Goal: Find specific page/section: Find specific page/section

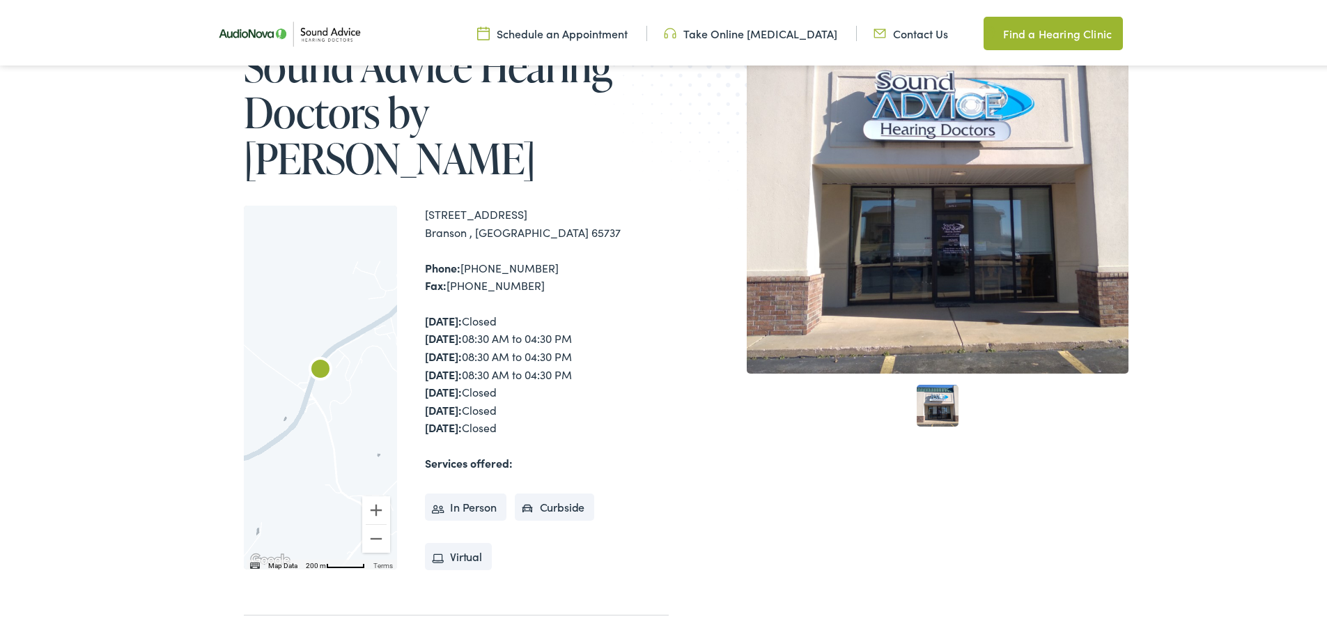
scroll to position [209, 0]
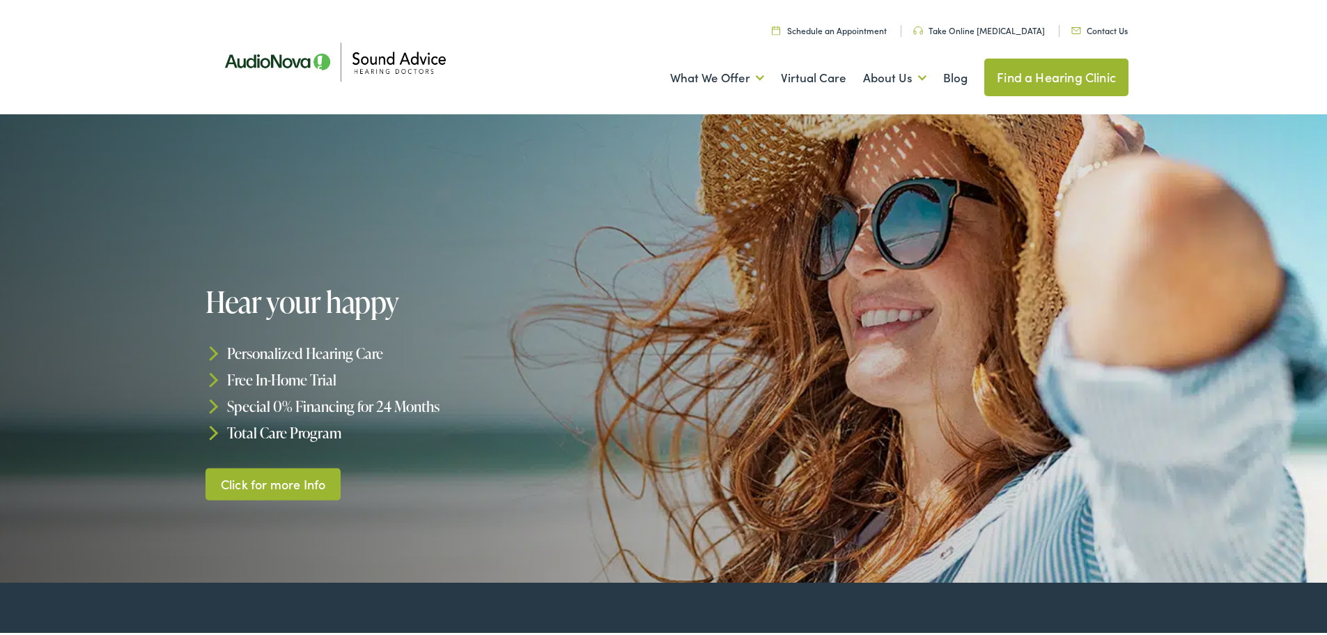
click at [1097, 79] on link "Find a Hearing Clinic" at bounding box center [1057, 75] width 144 height 38
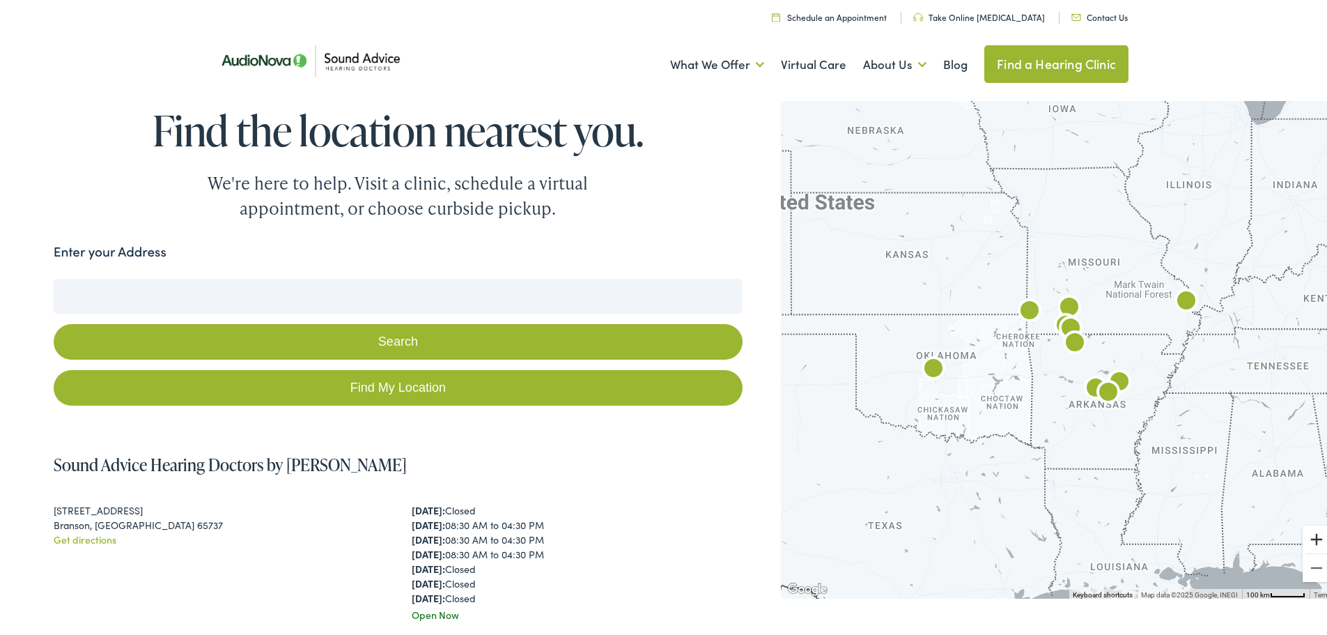
click at [1303, 526] on button "Zoom in" at bounding box center [1317, 537] width 28 height 28
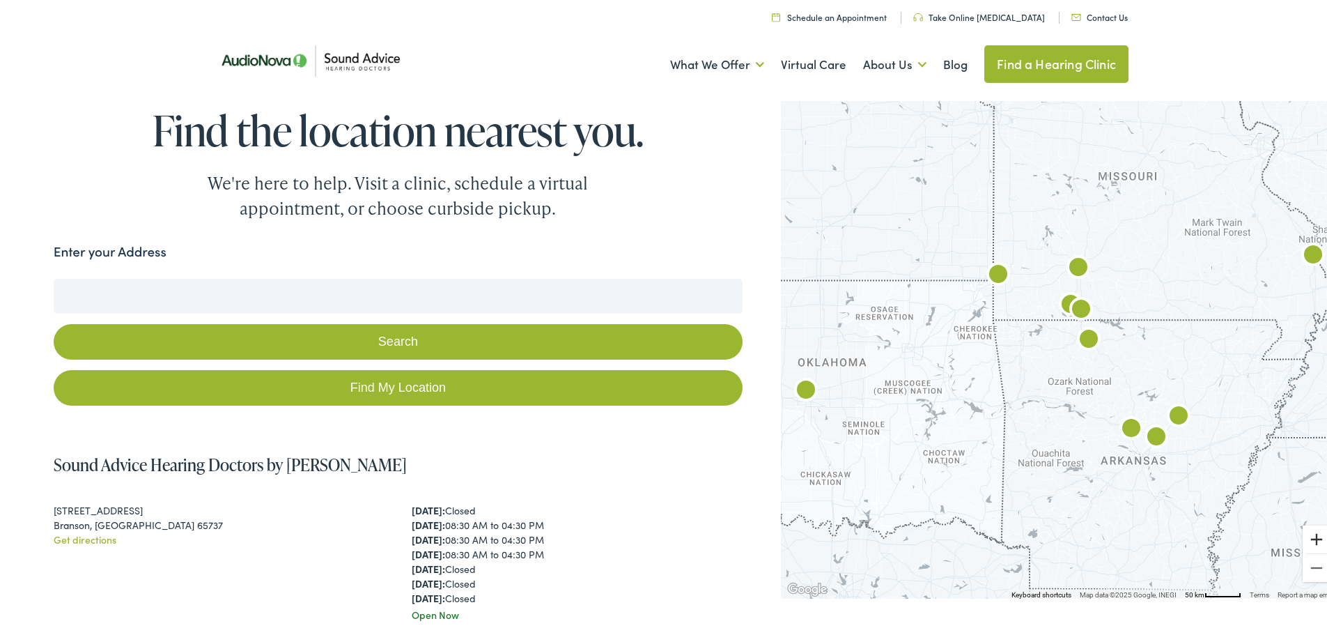
click at [1303, 526] on button "Zoom in" at bounding box center [1317, 537] width 28 height 28
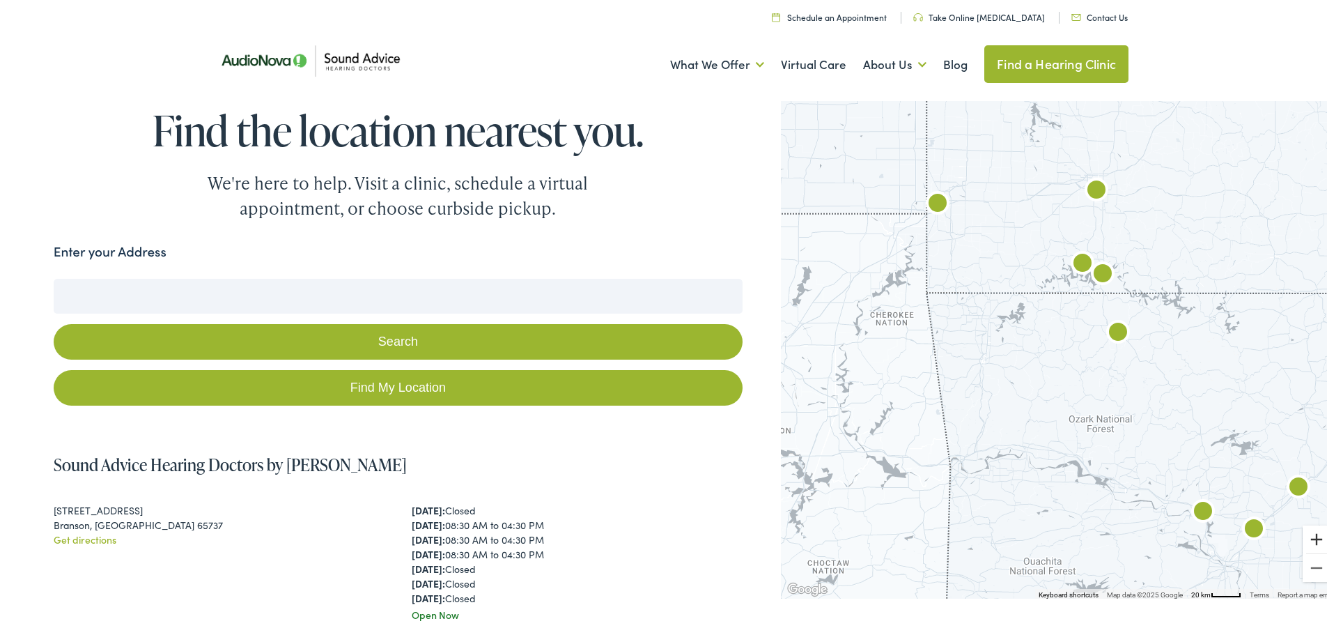
click at [1303, 526] on button "Zoom in" at bounding box center [1317, 537] width 28 height 28
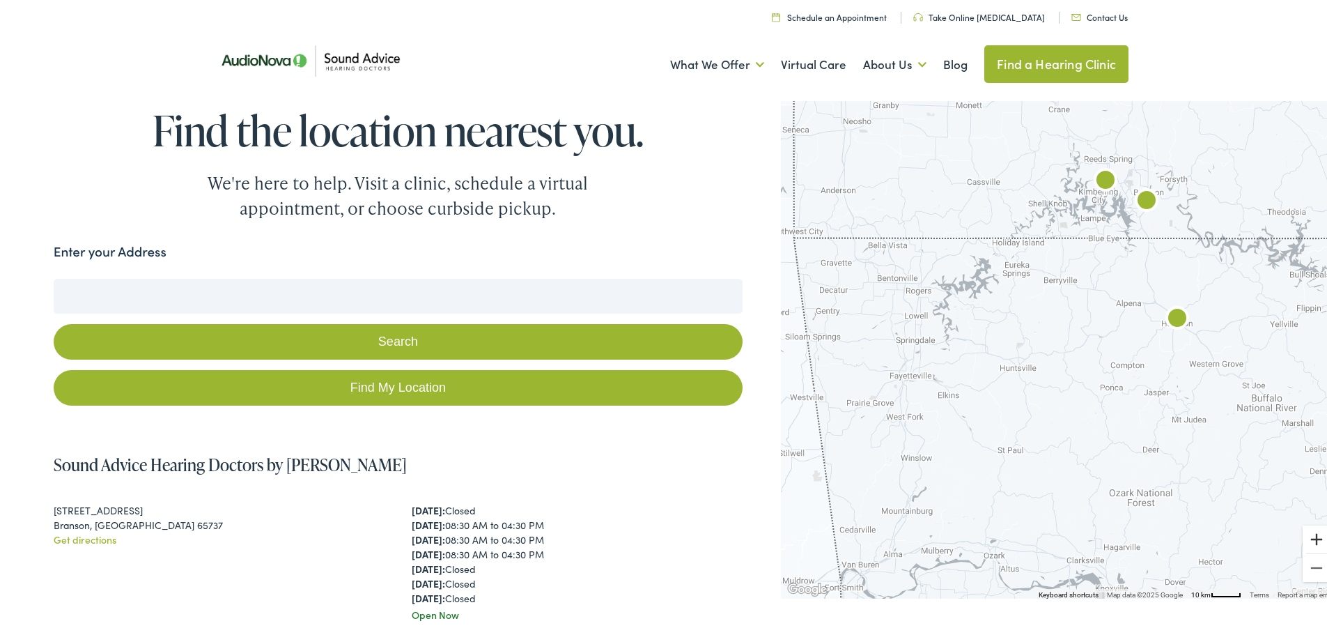
click at [1303, 526] on button "Zoom in" at bounding box center [1317, 537] width 28 height 28
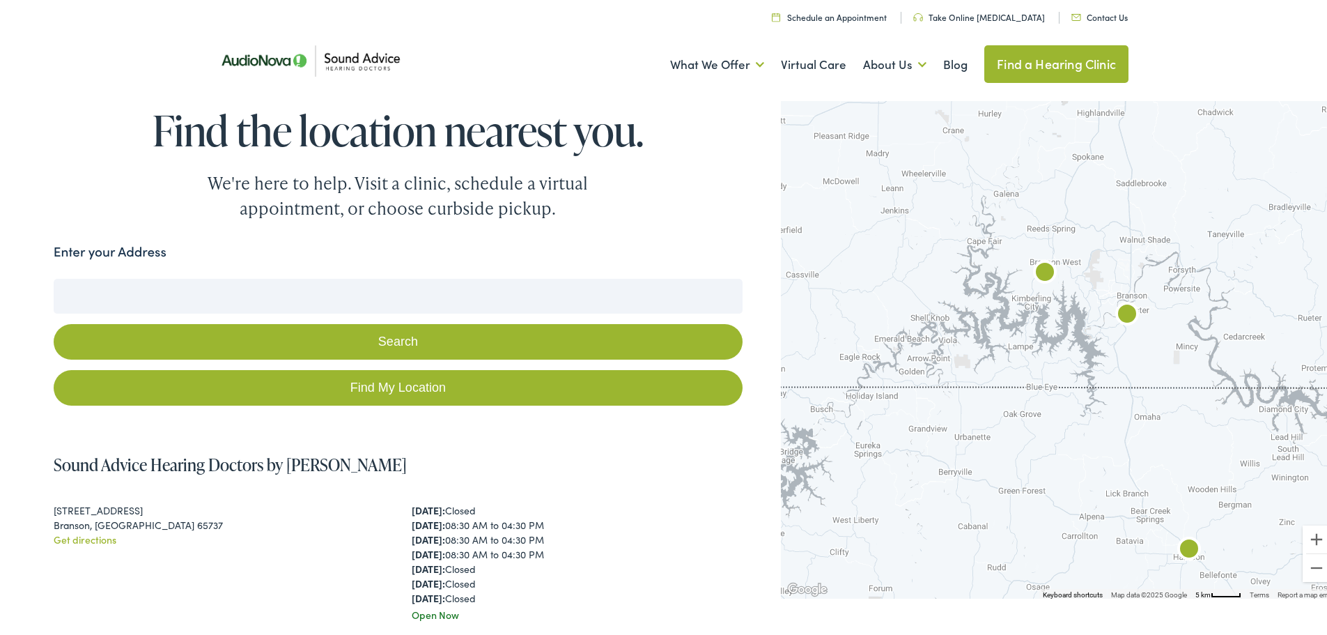
drag, startPoint x: 1055, startPoint y: 265, endPoint x: 948, endPoint y: 529, distance: 284.8
click at [948, 529] on div at bounding box center [1059, 345] width 557 height 502
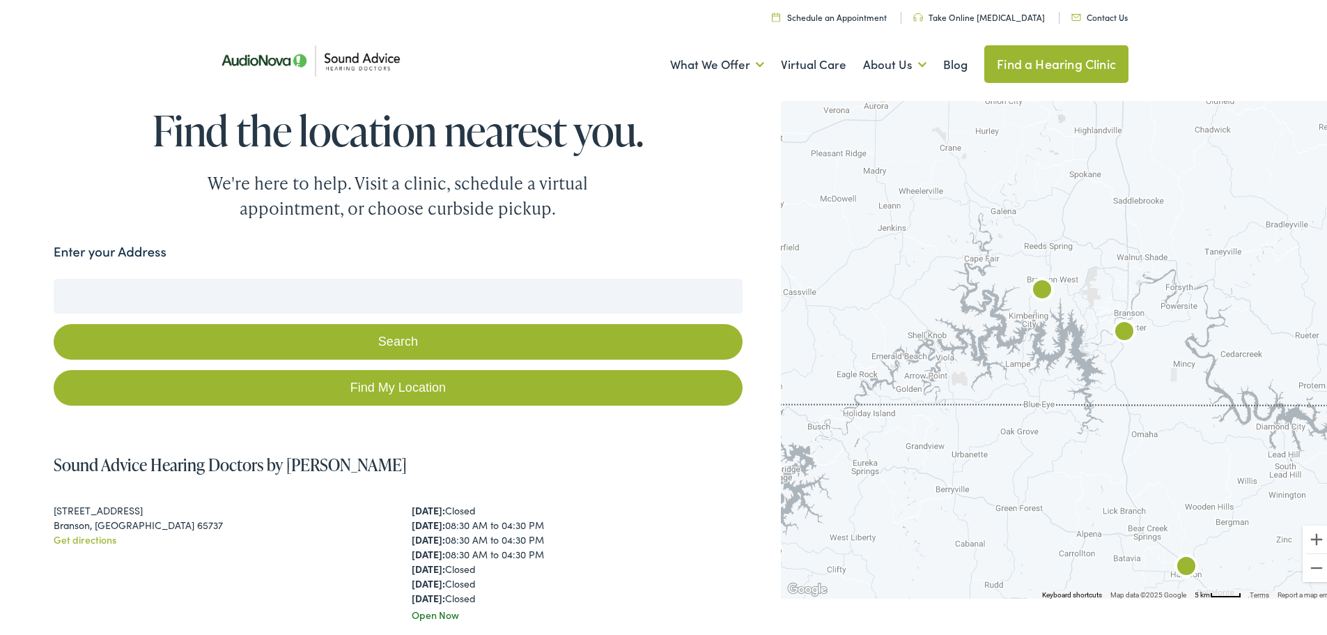
drag, startPoint x: 1076, startPoint y: 373, endPoint x: 1051, endPoint y: 451, distance: 82.6
click at [1051, 451] on div at bounding box center [1059, 345] width 557 height 502
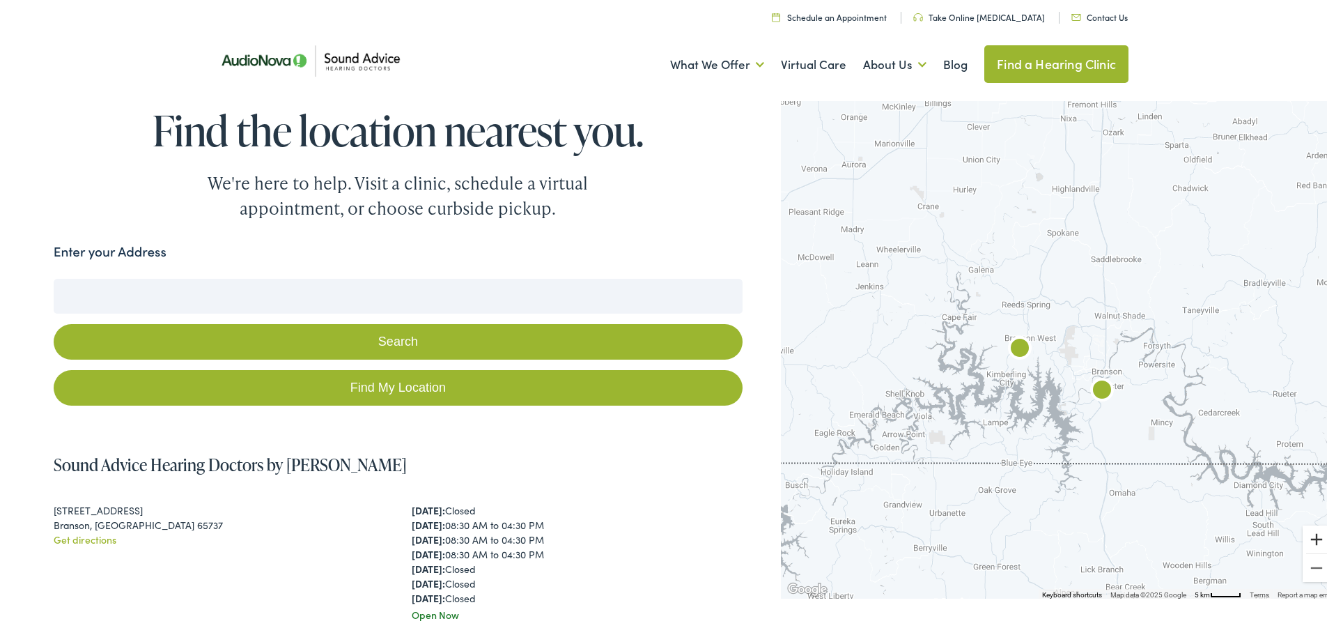
click at [1303, 537] on button "Zoom in" at bounding box center [1317, 537] width 28 height 28
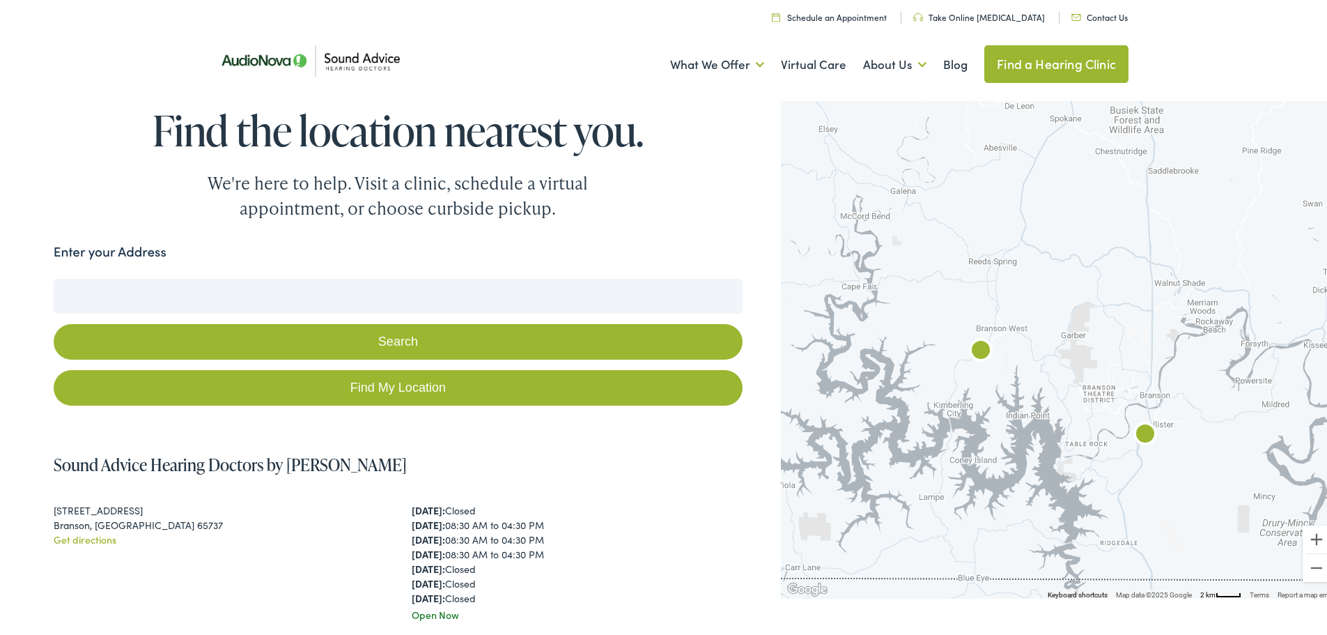
click at [1131, 425] on img "Sound Advice Hearing Doctors by AudioNova" at bounding box center [1145, 432] width 33 height 33
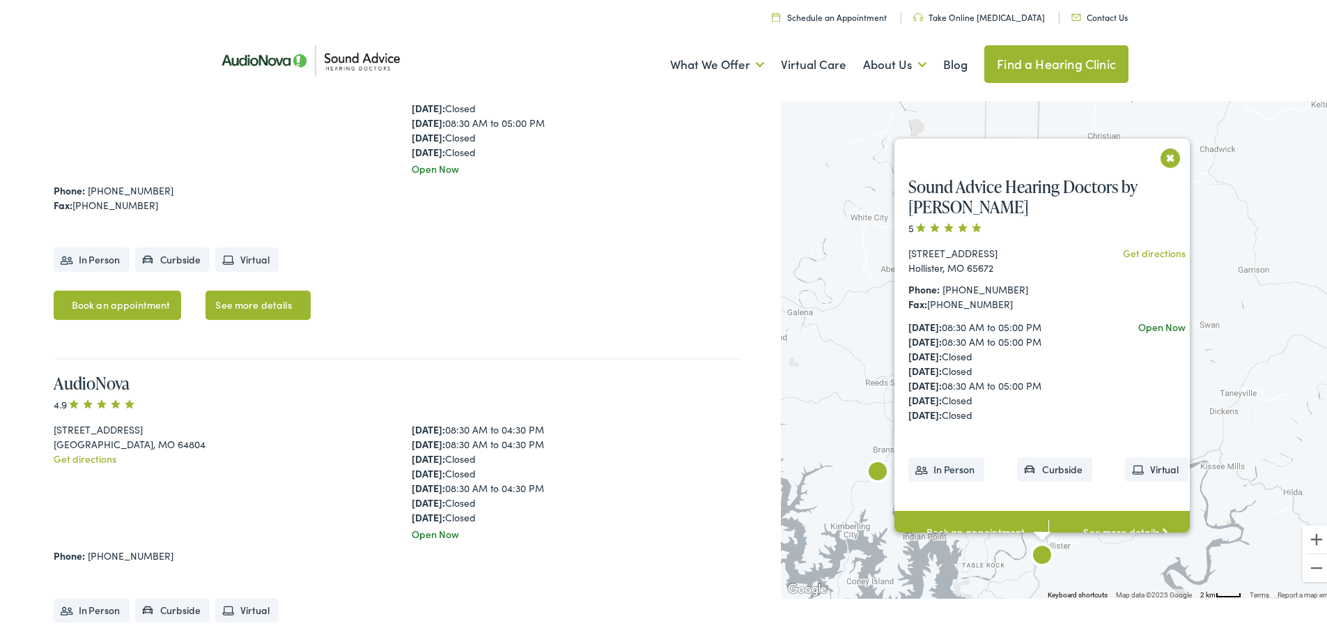
scroll to position [2276, 0]
